Goal: Navigation & Orientation: Find specific page/section

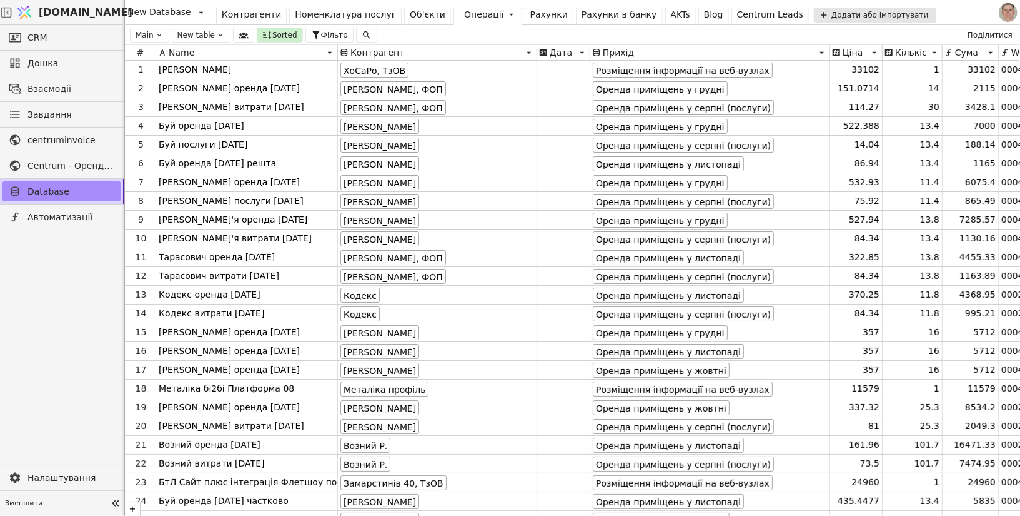
click at [464, 16] on div "Операції" at bounding box center [484, 14] width 40 height 13
